Goal: Information Seeking & Learning: Learn about a topic

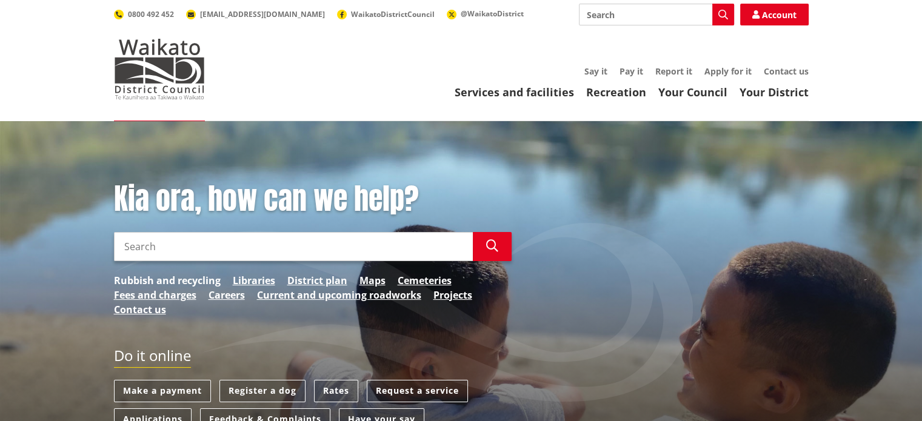
click at [172, 278] on link "Rubbish and recycling" at bounding box center [167, 280] width 107 height 15
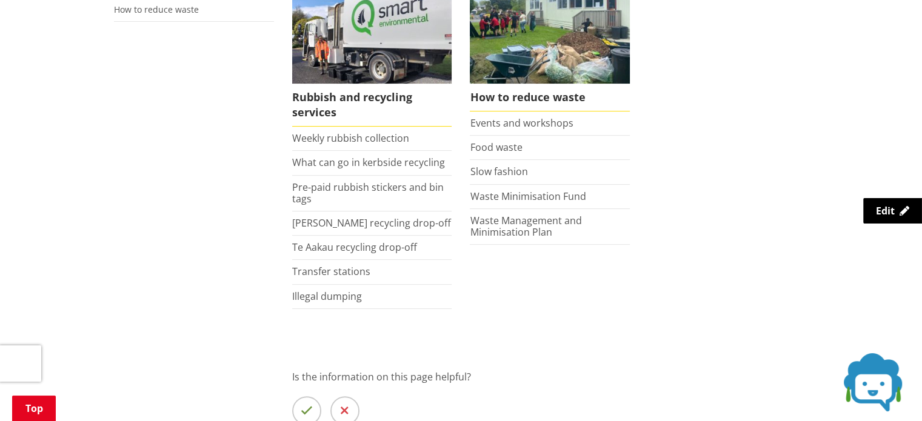
scroll to position [303, 0]
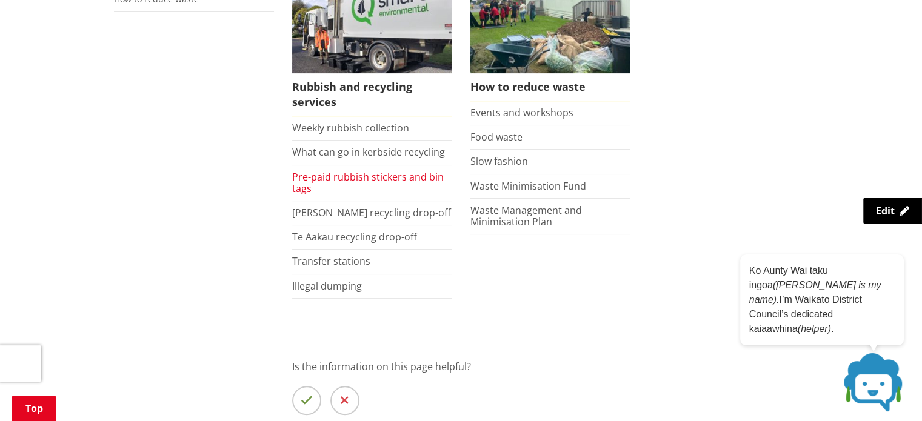
click at [313, 176] on link "Pre-paid rubbish stickers and bin tags" at bounding box center [368, 182] width 152 height 25
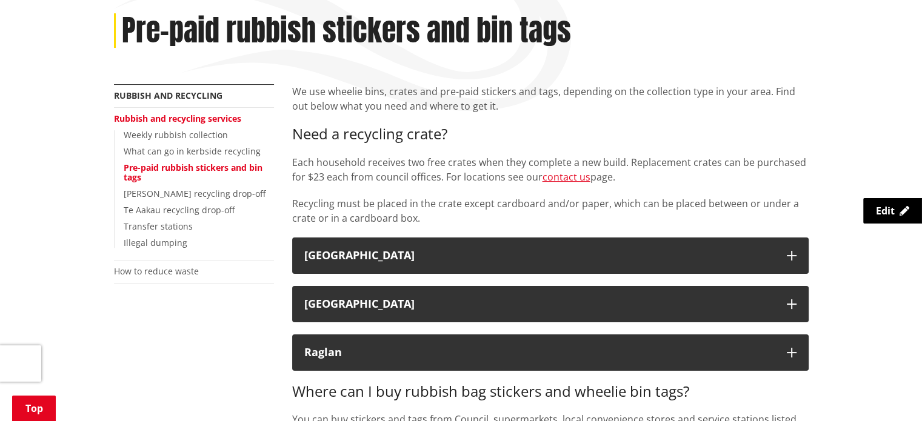
scroll to position [182, 0]
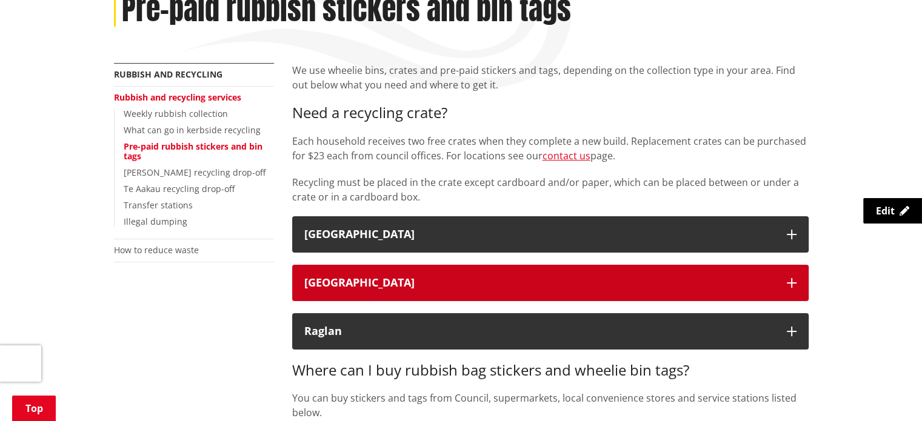
click at [577, 281] on div "[GEOGRAPHIC_DATA]" at bounding box center [539, 283] width 470 height 12
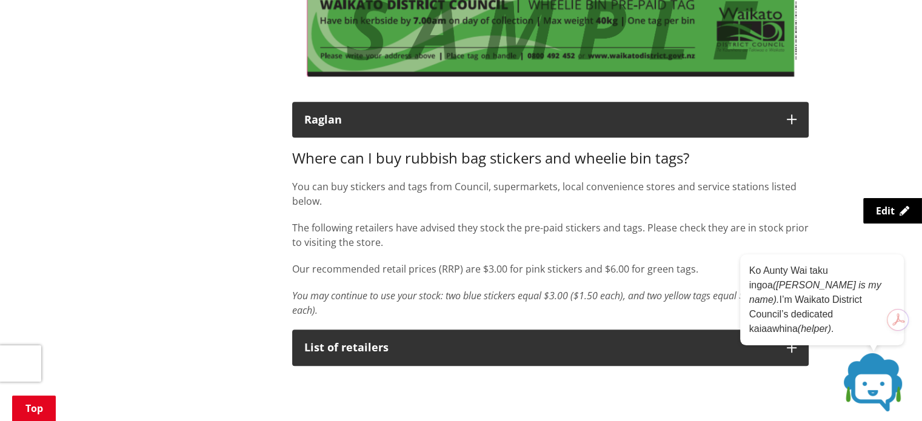
scroll to position [545, 0]
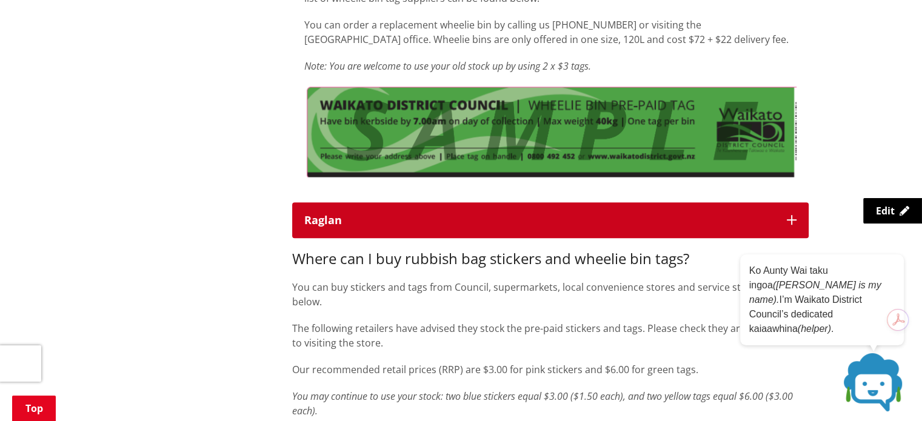
click at [545, 219] on div "Raglan" at bounding box center [539, 221] width 470 height 12
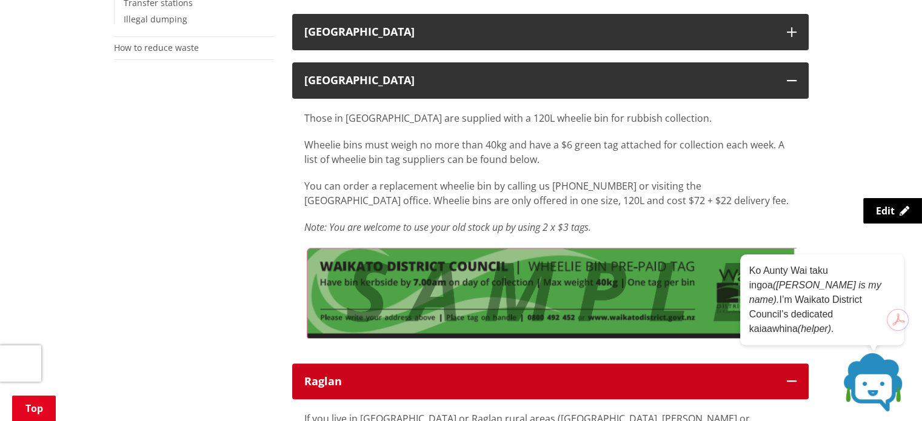
scroll to position [364, 0]
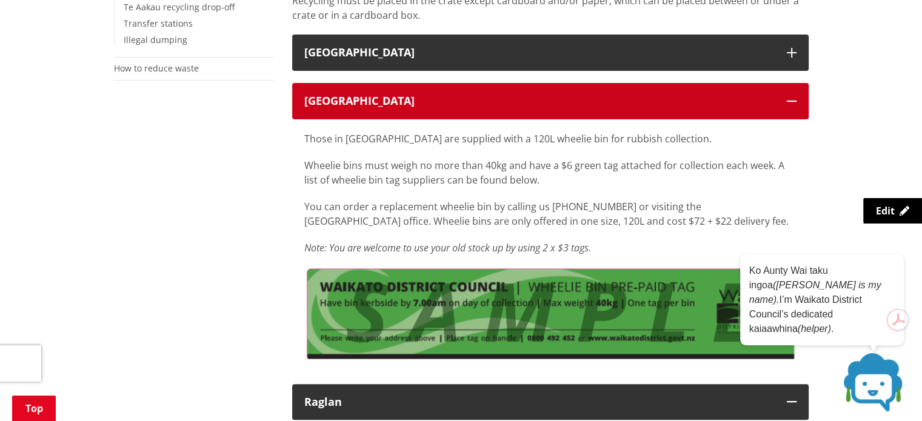
click at [523, 102] on div "Tuakau" at bounding box center [539, 101] width 470 height 12
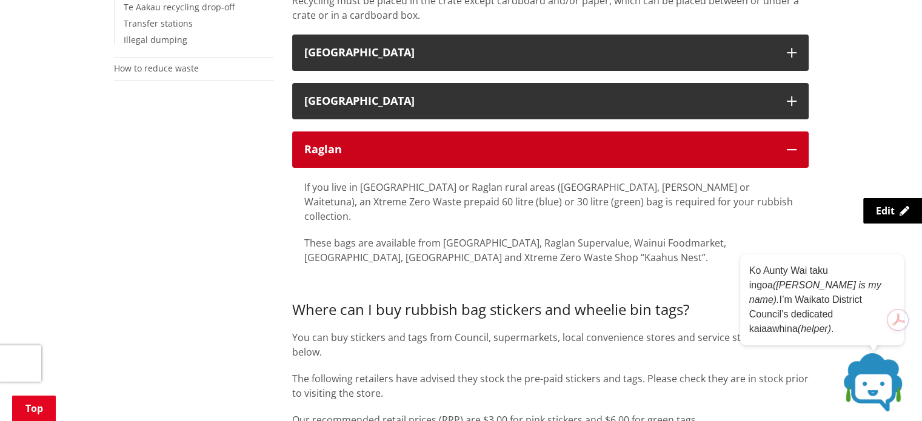
click at [529, 144] on div "Raglan" at bounding box center [539, 150] width 470 height 12
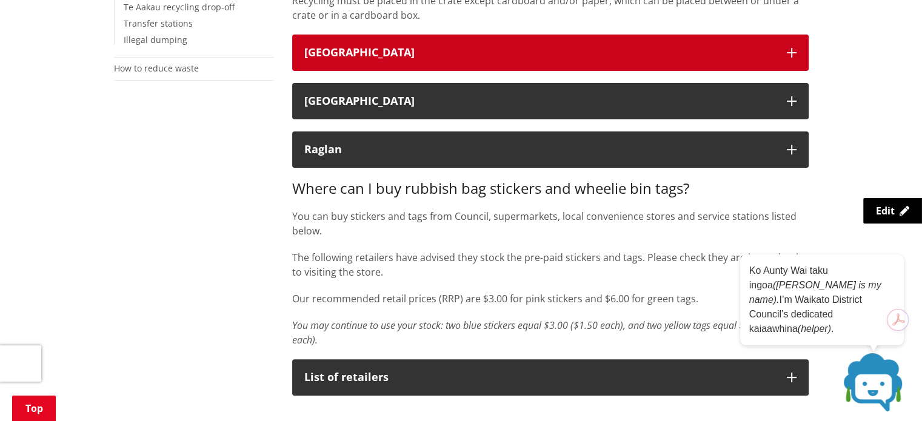
click at [548, 55] on div "Waikato District" at bounding box center [539, 53] width 470 height 12
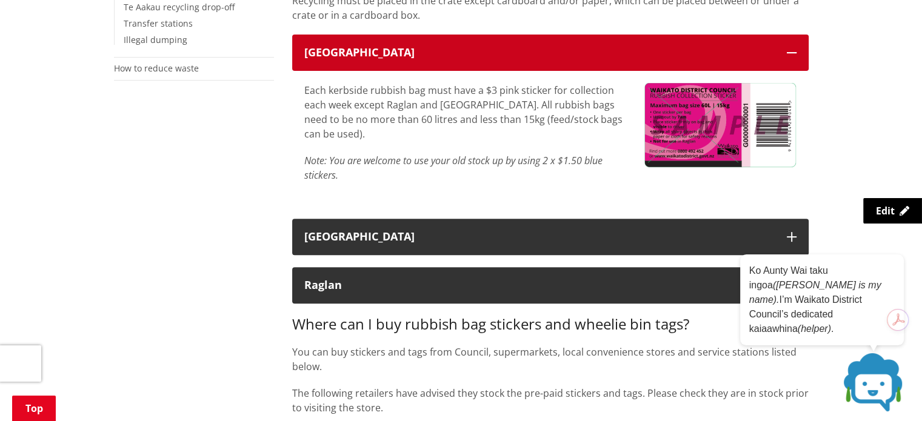
click at [548, 56] on div "Waikato District" at bounding box center [539, 53] width 470 height 12
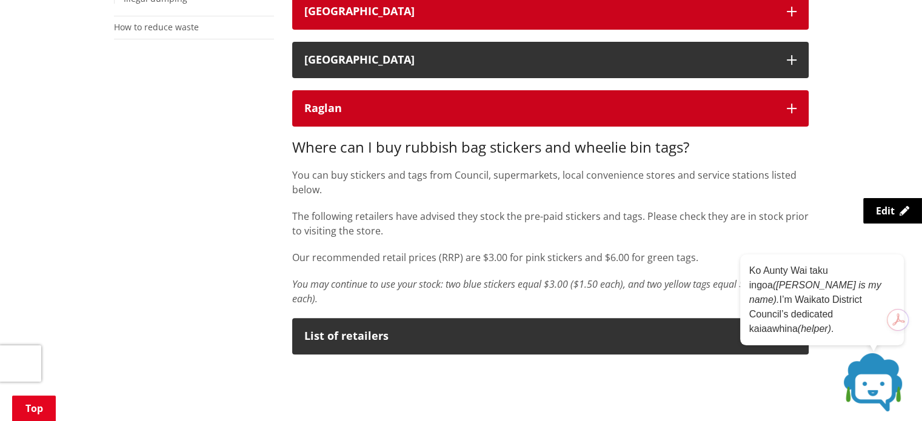
scroll to position [303, 0]
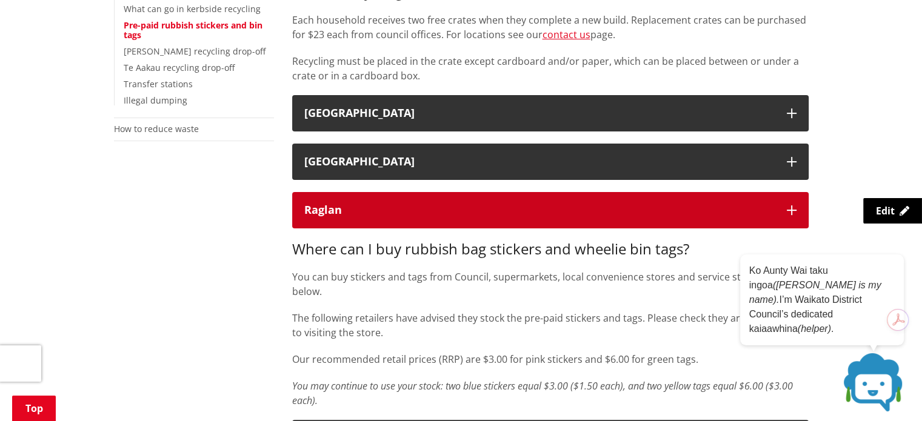
click at [550, 208] on div "Raglan" at bounding box center [539, 210] width 470 height 12
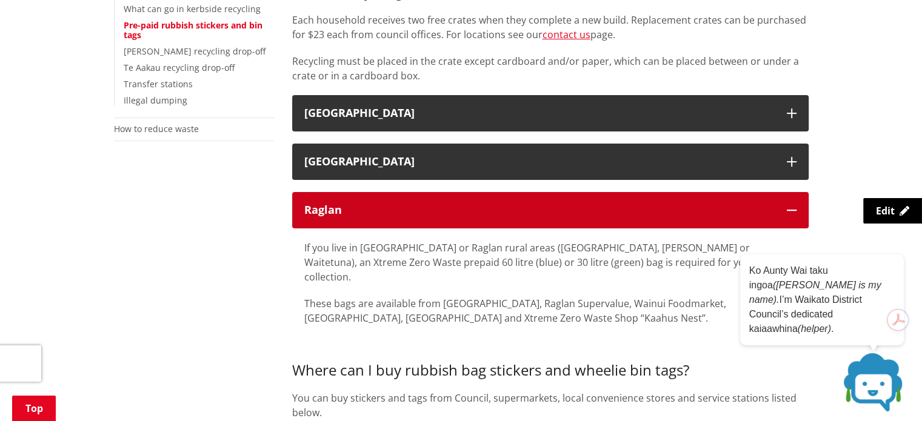
click at [548, 208] on div "Raglan" at bounding box center [539, 210] width 470 height 12
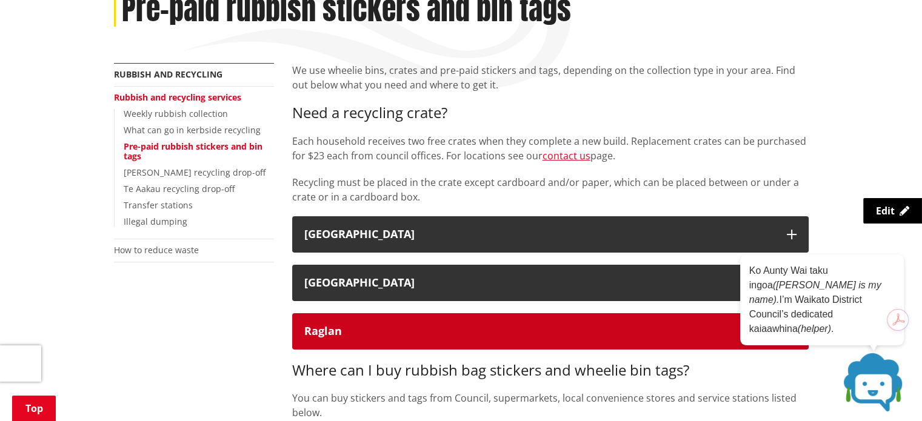
scroll to position [61, 0]
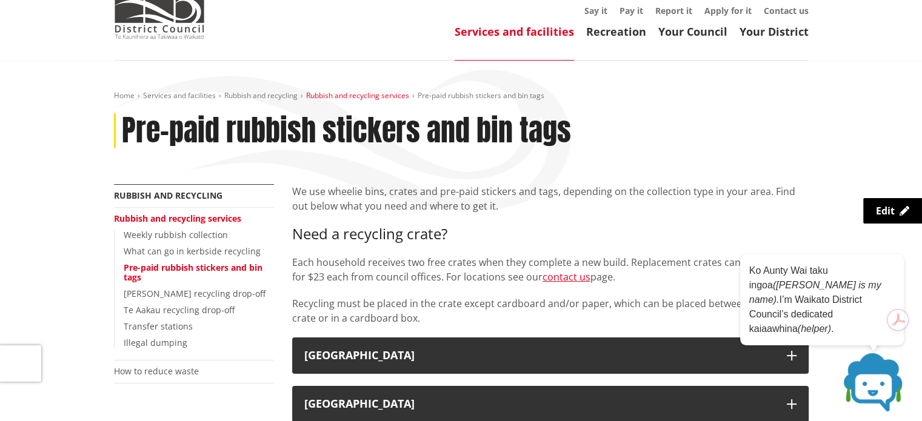
click at [336, 96] on link "Rubbish and recycling services" at bounding box center [357, 95] width 103 height 10
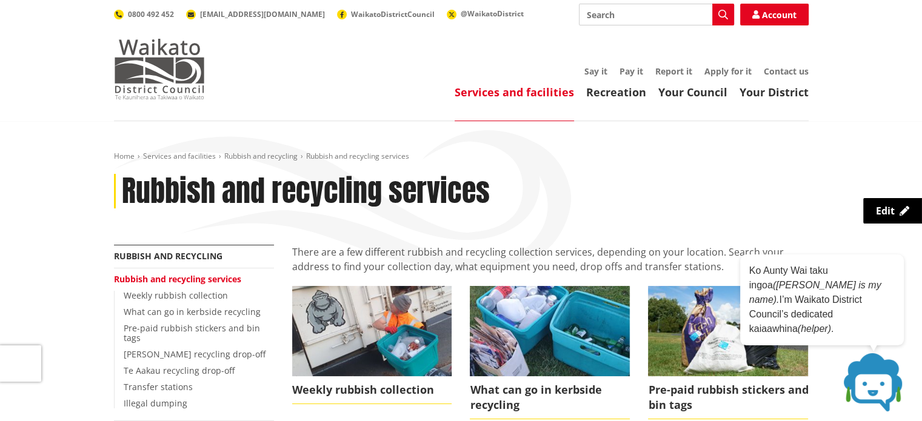
click at [153, 68] on img at bounding box center [159, 69] width 91 height 61
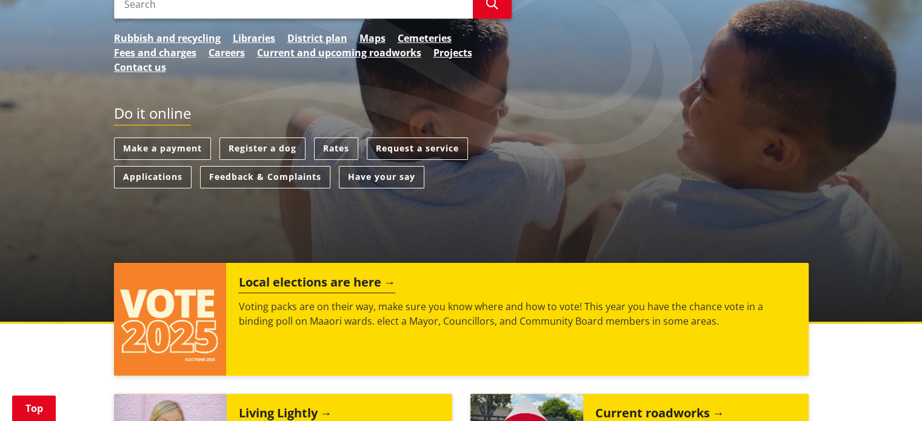
scroll to position [182, 0]
